Goal: Task Accomplishment & Management: Use online tool/utility

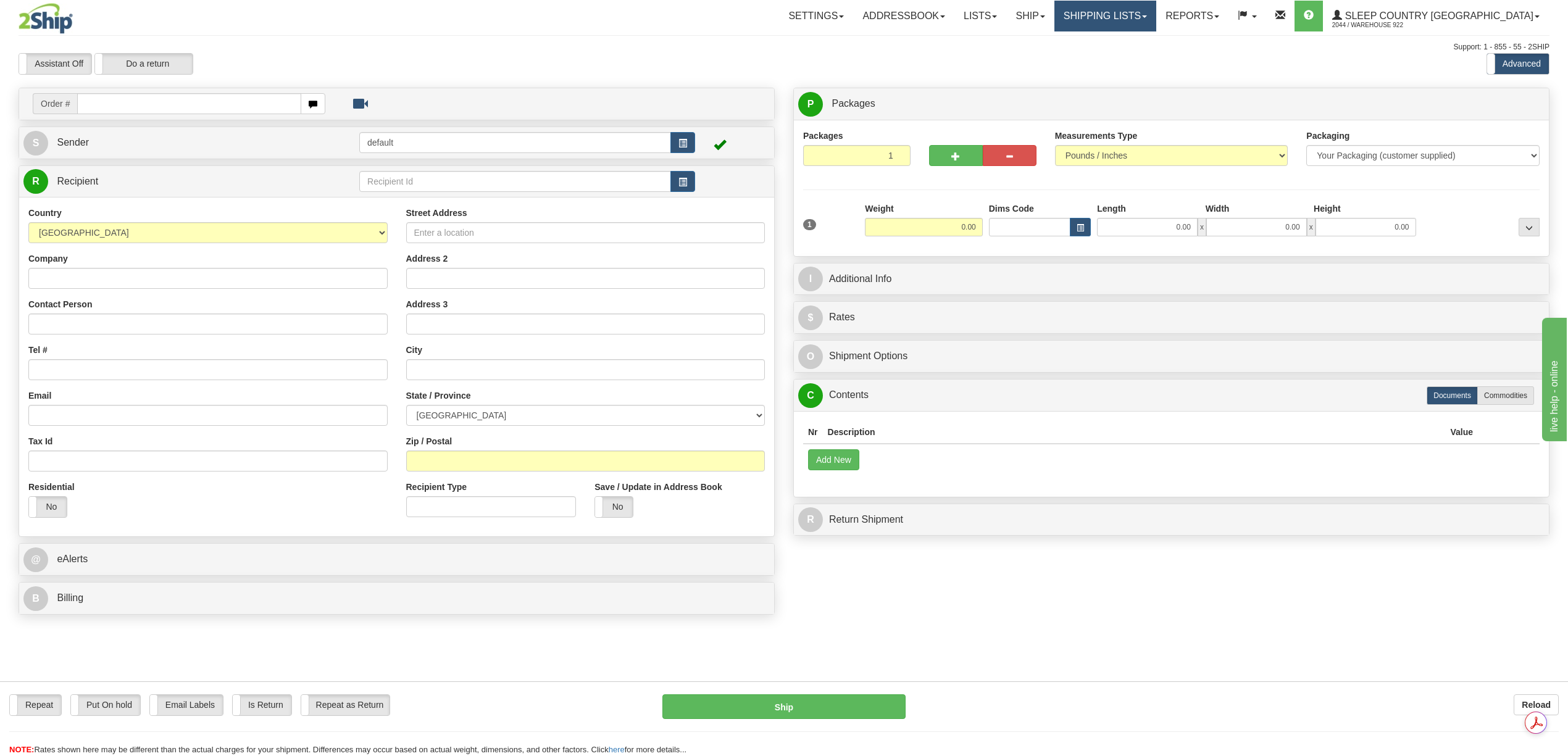
click at [1156, 20] on link "Shipping lists" at bounding box center [1105, 16] width 102 height 31
click at [1120, 44] on span "Current Shipments" at bounding box center [1083, 43] width 72 height 10
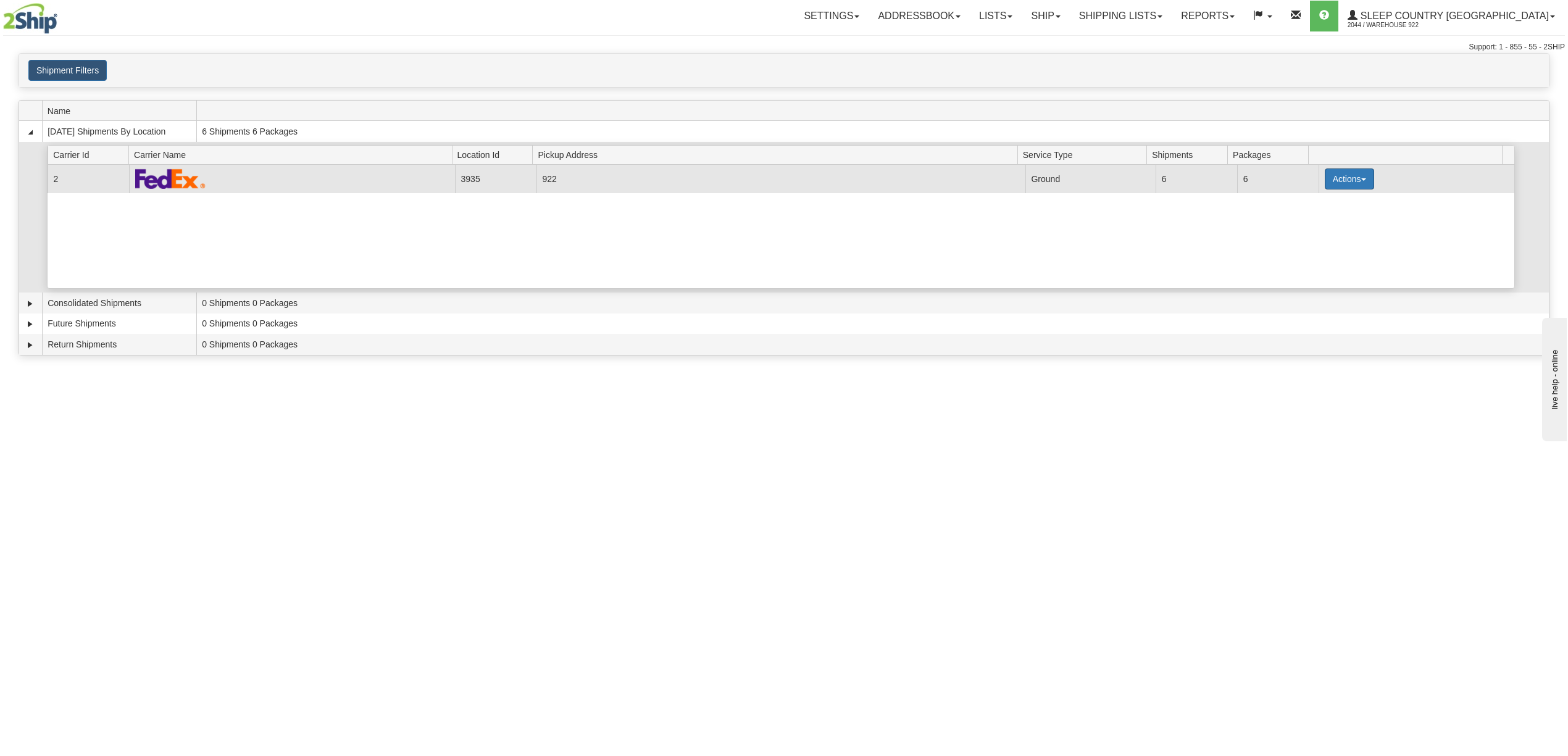
click at [1351, 183] on button "Actions" at bounding box center [1349, 178] width 49 height 21
click at [1301, 206] on span "Details" at bounding box center [1304, 201] width 33 height 9
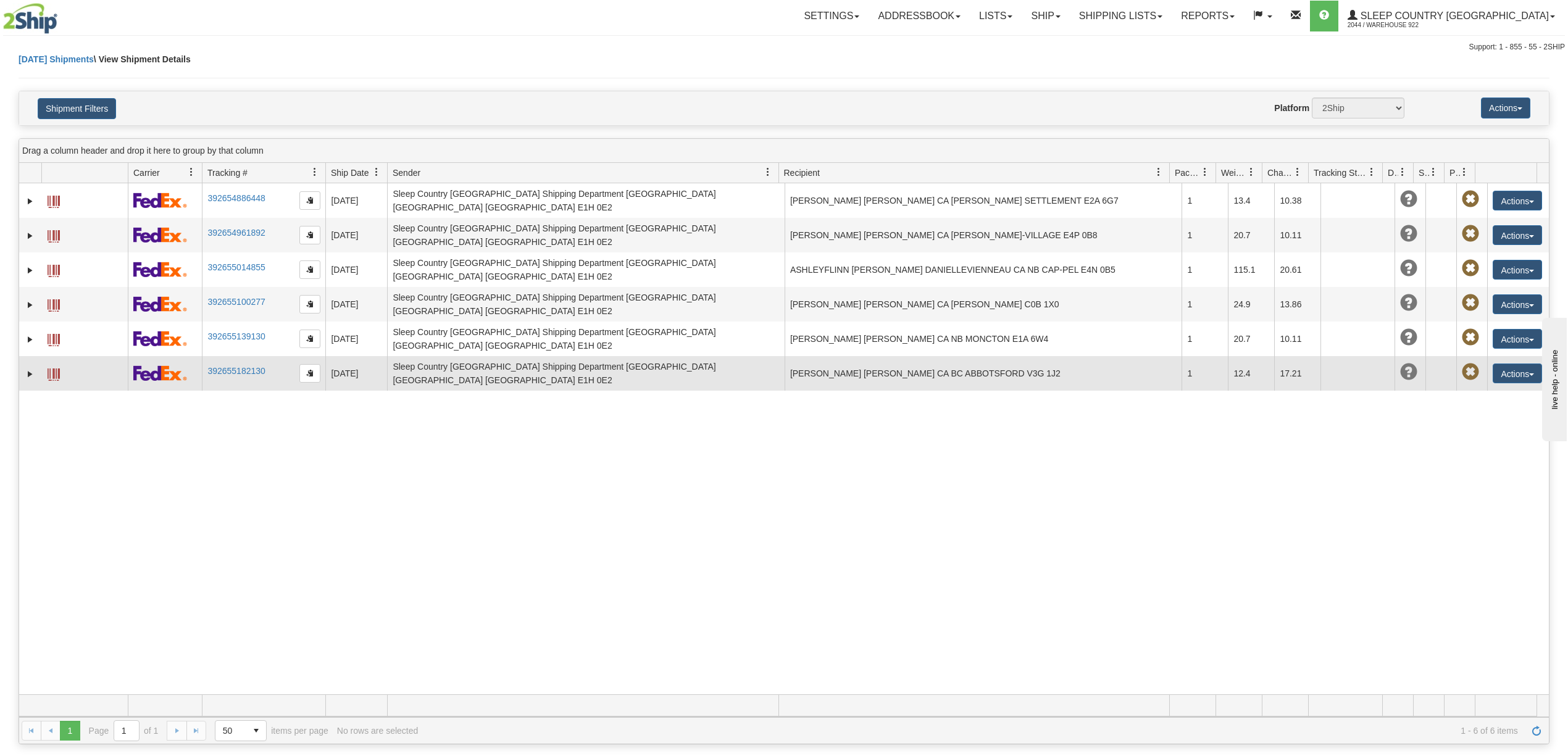
click at [951, 356] on td "DON RATTRAY DON RATTRAY CA BC ABBOTSFORD V3G 1J2" at bounding box center [983, 374] width 398 height 35
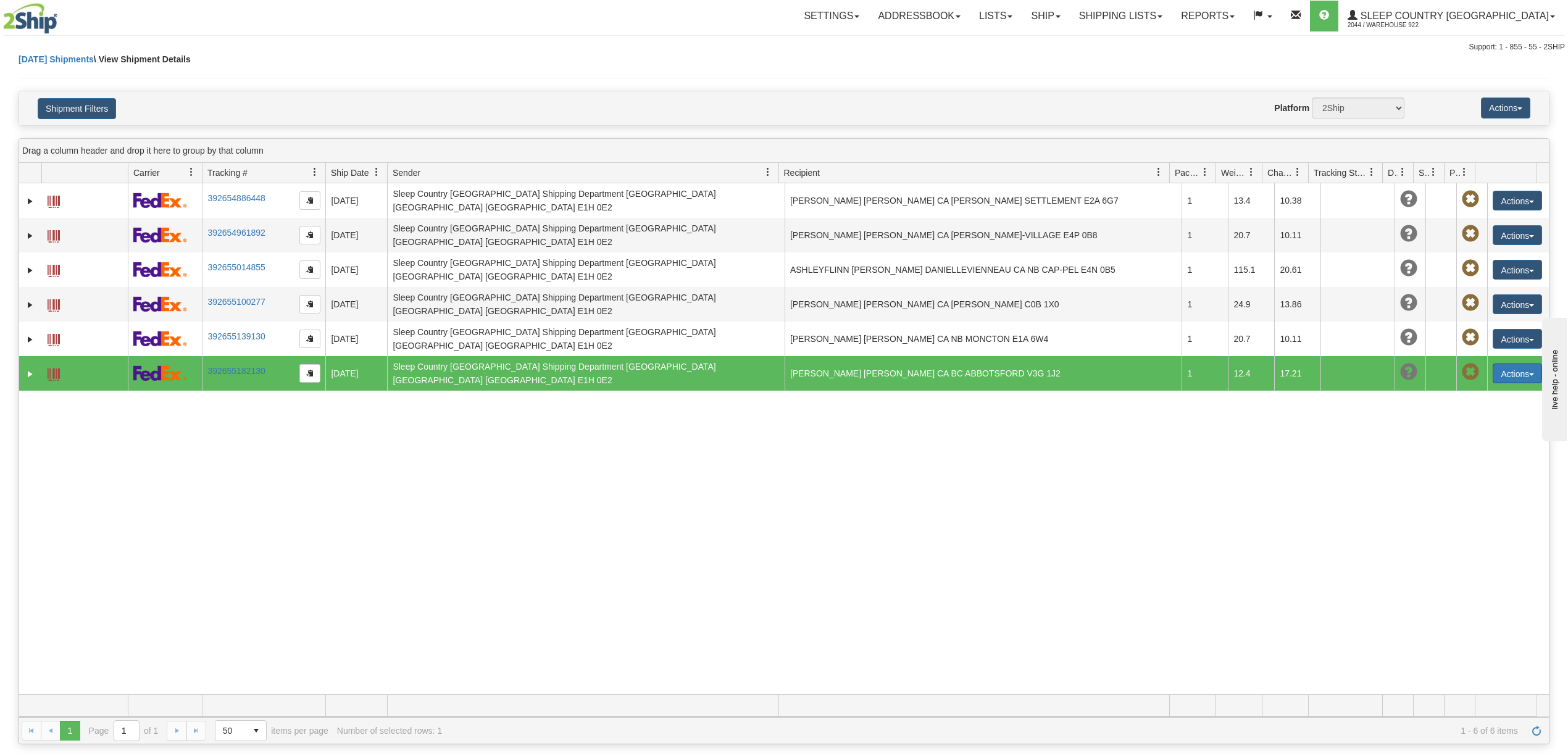
click at [1512, 363] on button "Actions" at bounding box center [1517, 373] width 49 height 20
click at [1471, 388] on link "Edit" at bounding box center [1492, 396] width 98 height 16
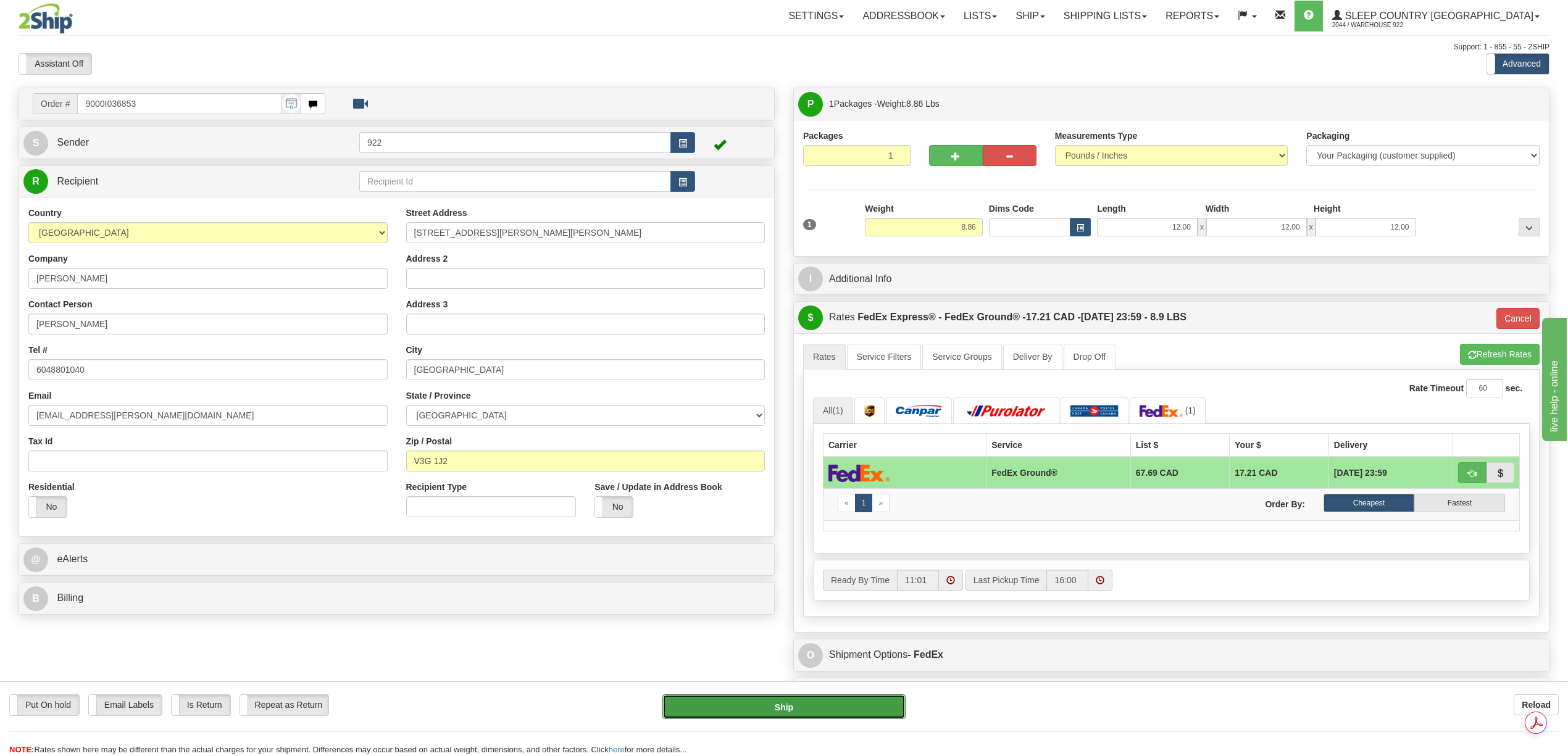
click at [859, 704] on button "Ship" at bounding box center [784, 706] width 243 height 25
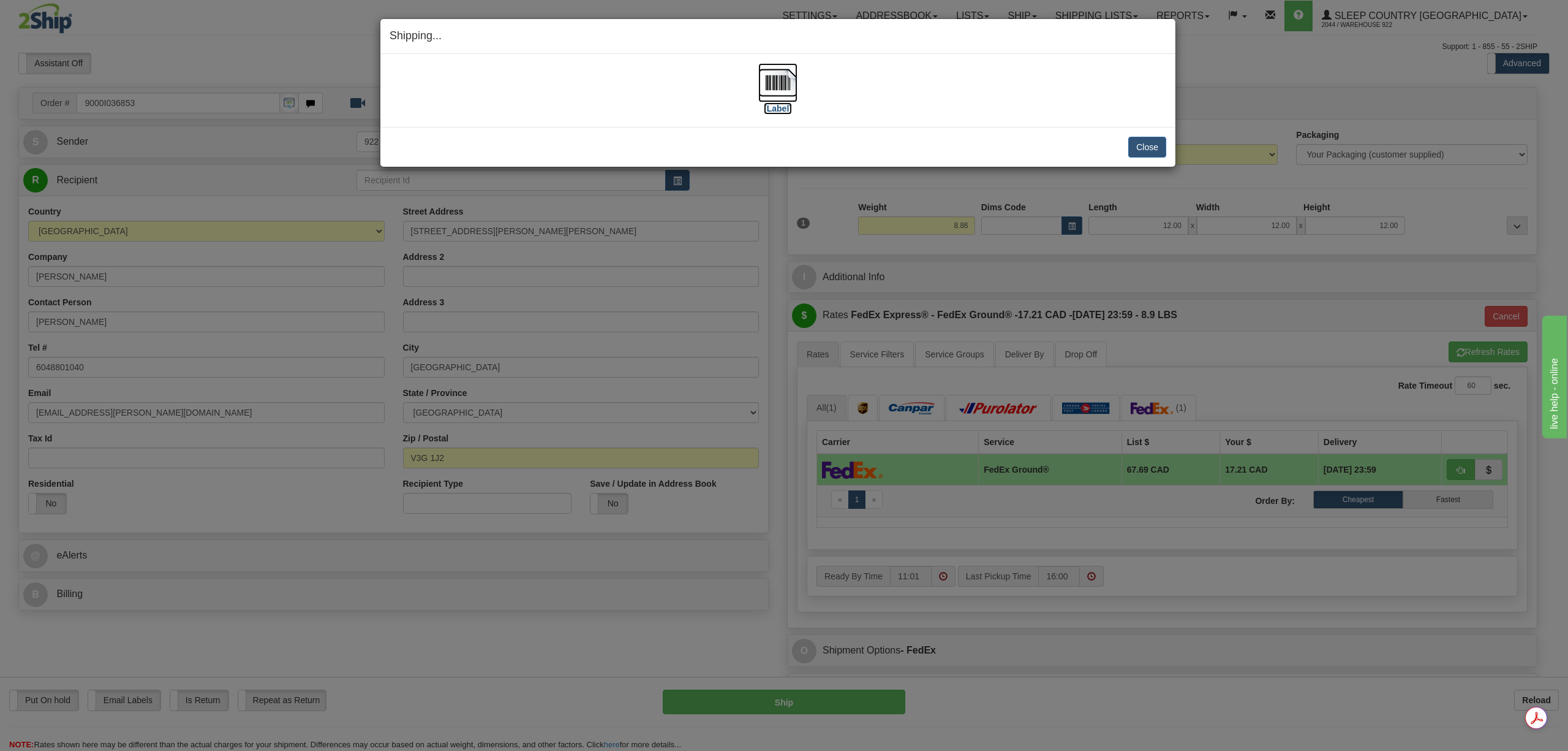
click at [759, 90] on img at bounding box center [778, 83] width 39 height 39
click at [1142, 151] on button "Close" at bounding box center [1147, 147] width 38 height 20
